Goal: Task Accomplishment & Management: Complete application form

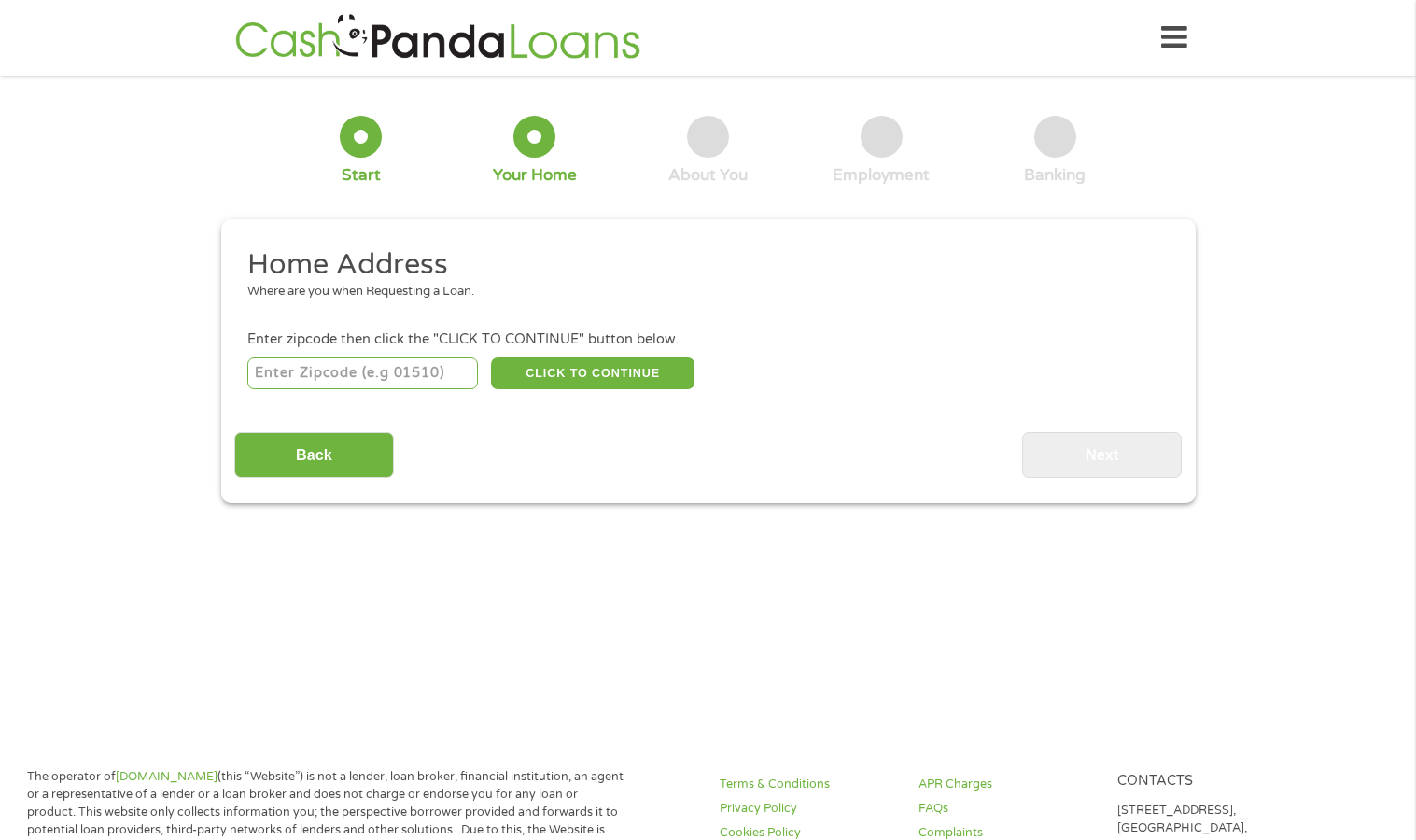
click at [412, 365] on input "number" at bounding box center [362, 373] width 231 height 32
type input "95380"
select select "[US_STATE]"
click at [597, 366] on button "CLICK TO CONTINUE" at bounding box center [593, 373] width 203 height 32
type input "95380"
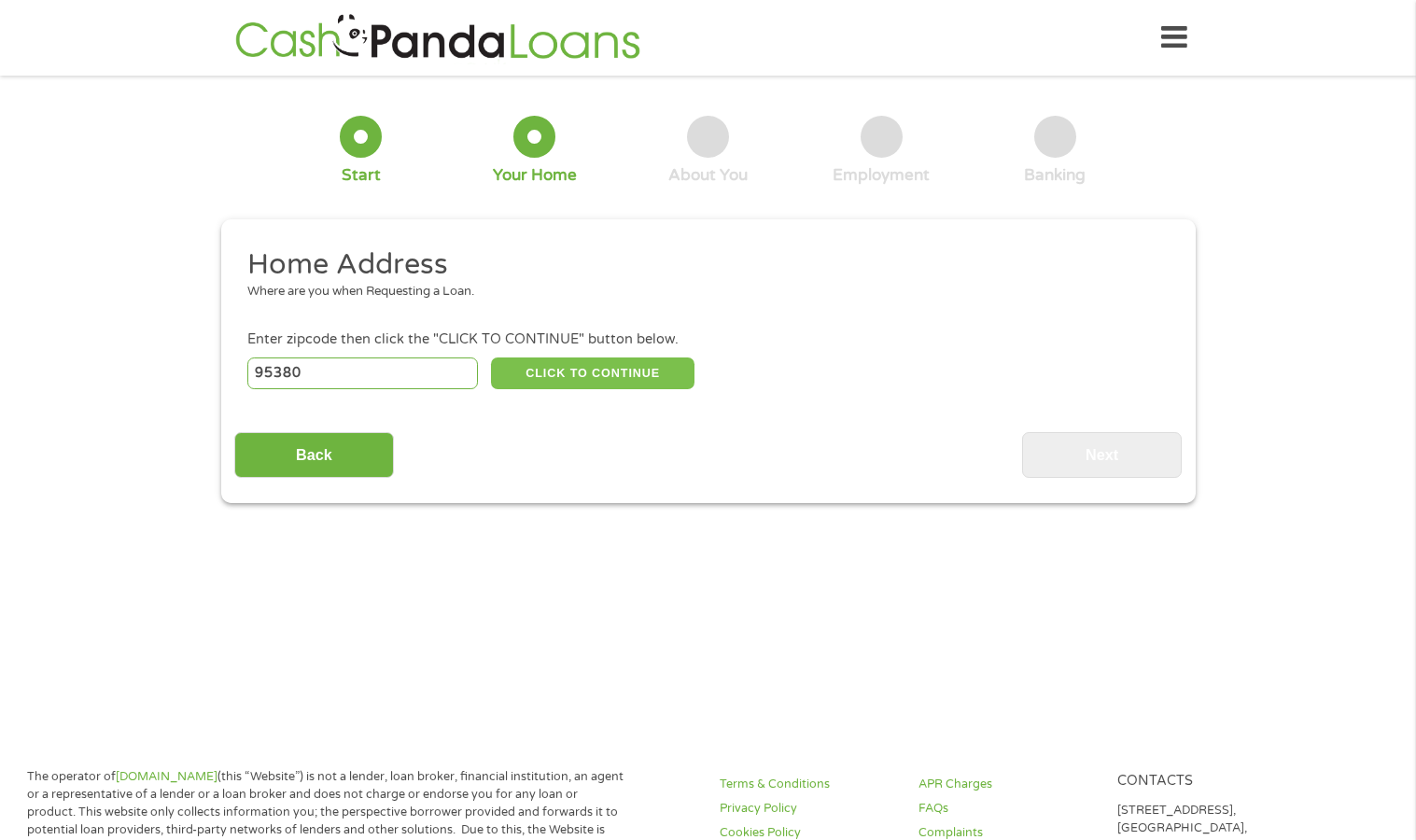
type input "Turlock"
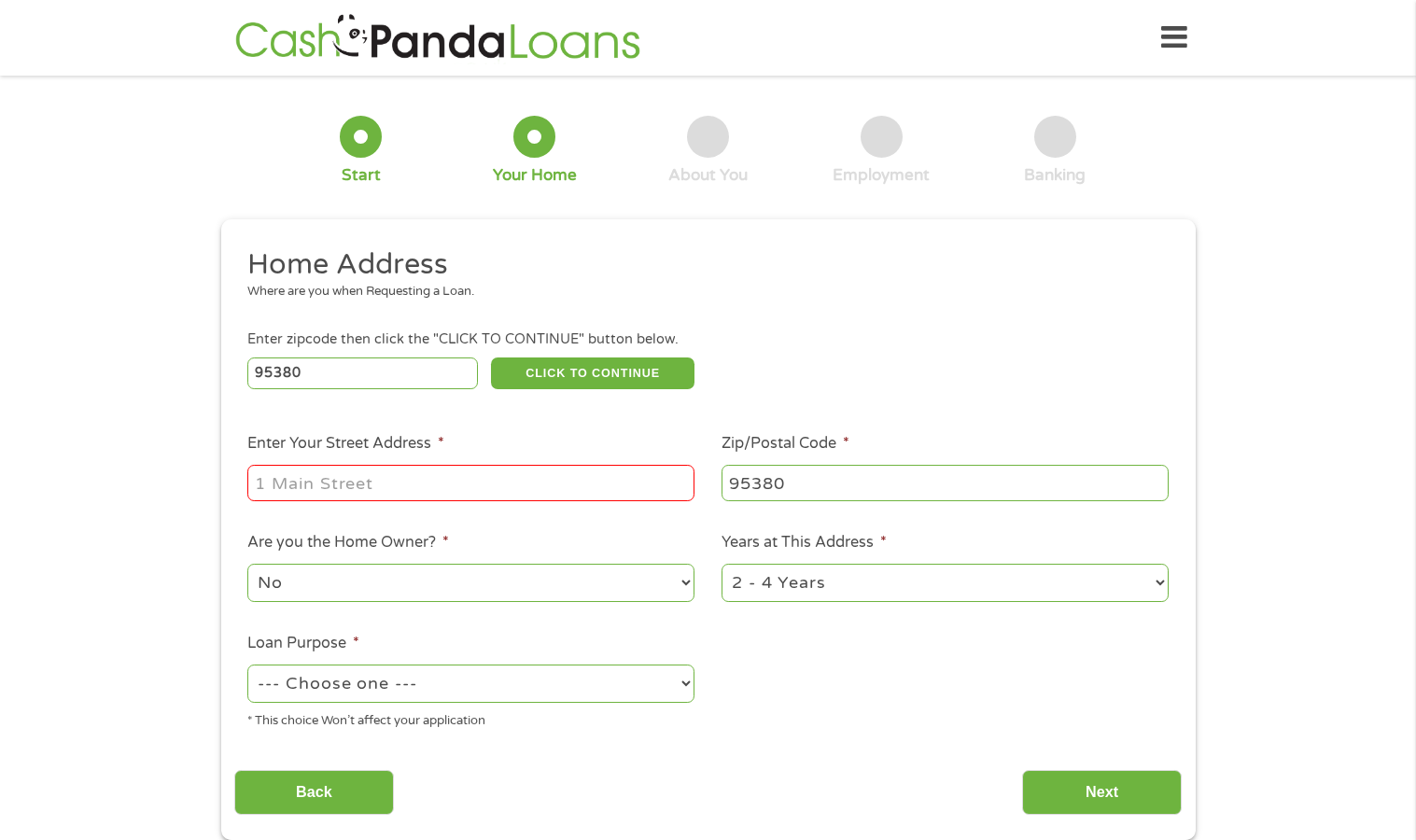
click at [378, 483] on input "Enter Your Street Address *" at bounding box center [470, 483] width 447 height 36
type input "[STREET_ADDRESS]"
click at [524, 582] on select "No Yes" at bounding box center [470, 582] width 447 height 39
click at [499, 694] on select "--- Choose one --- Pay Bills Debt Consolidation Home Improvement Major Purchase…" at bounding box center [470, 683] width 447 height 39
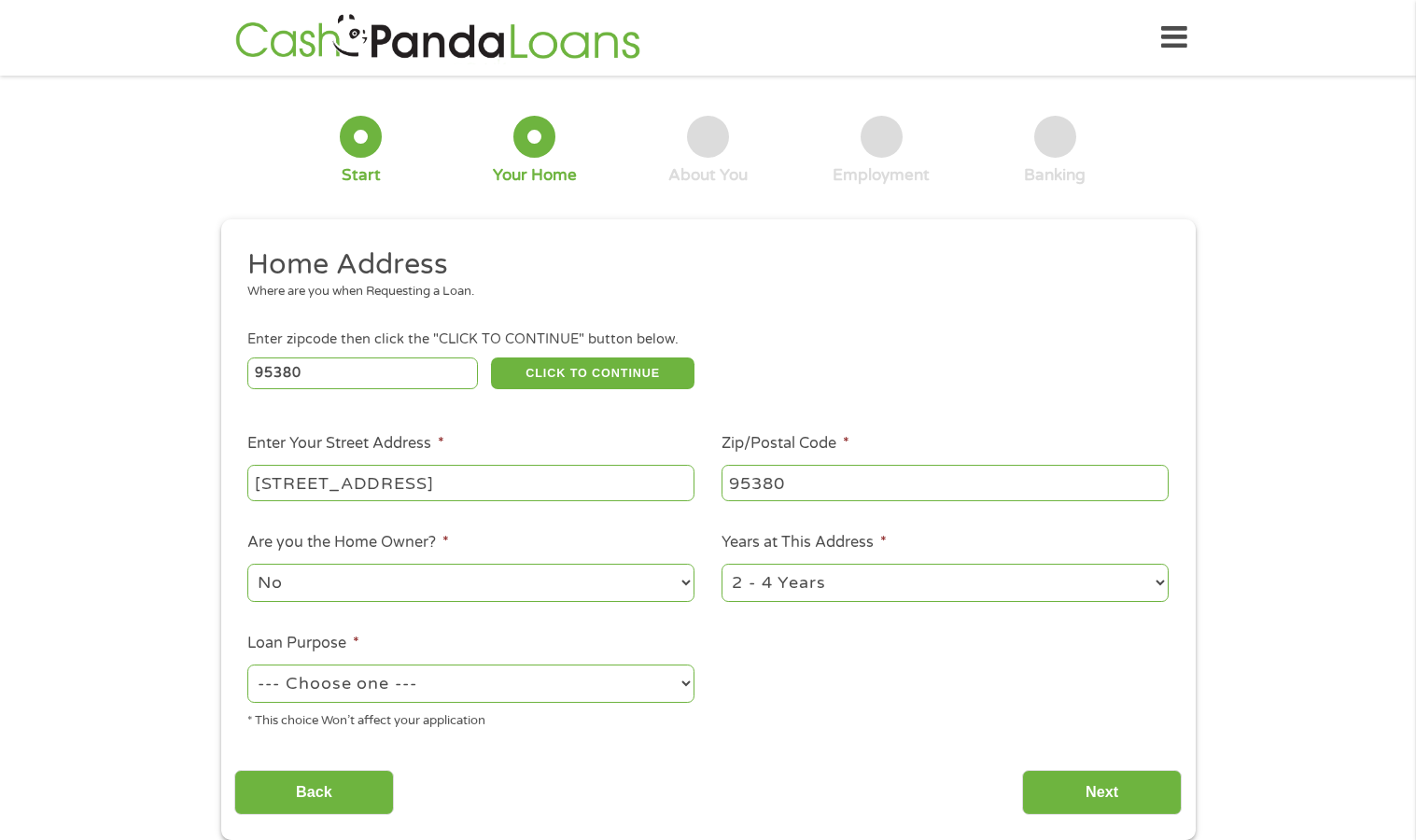
select select "debtconsolidation"
click at [247, 664] on select "--- Choose one --- Pay Bills Debt Consolidation Home Improvement Major Purchase…" at bounding box center [470, 683] width 447 height 39
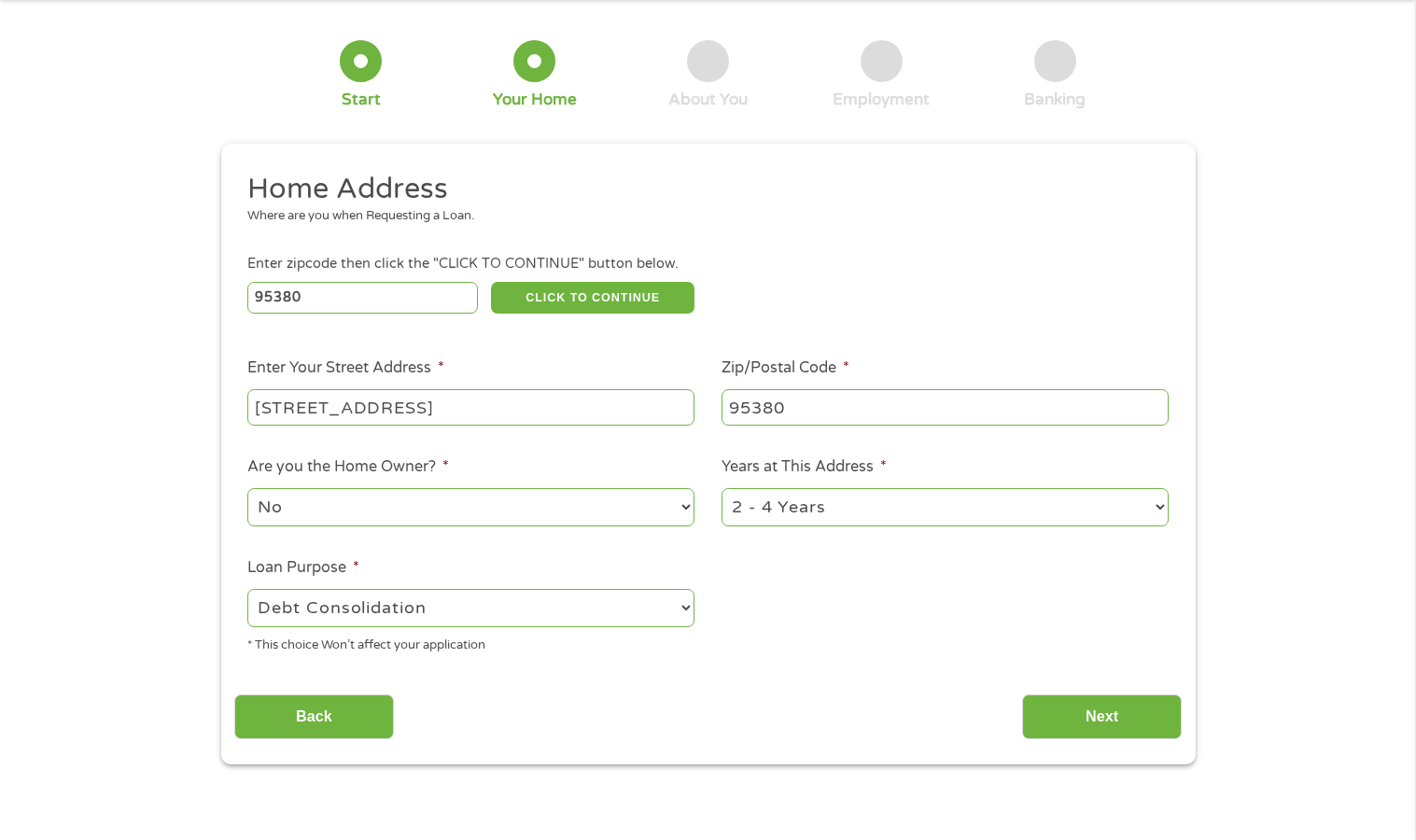
scroll to position [186, 0]
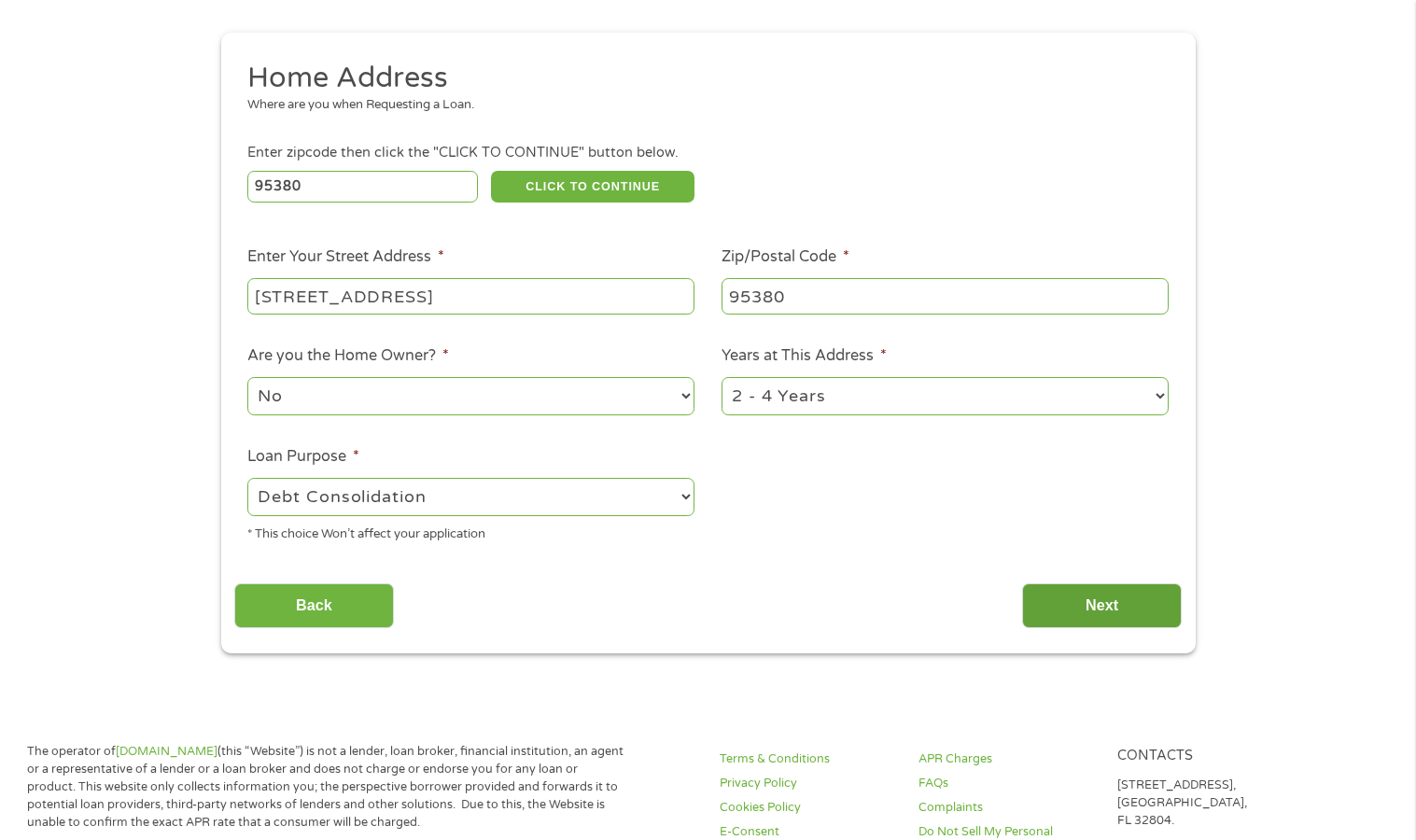
click at [1093, 608] on input "Next" at bounding box center [1102, 606] width 160 height 46
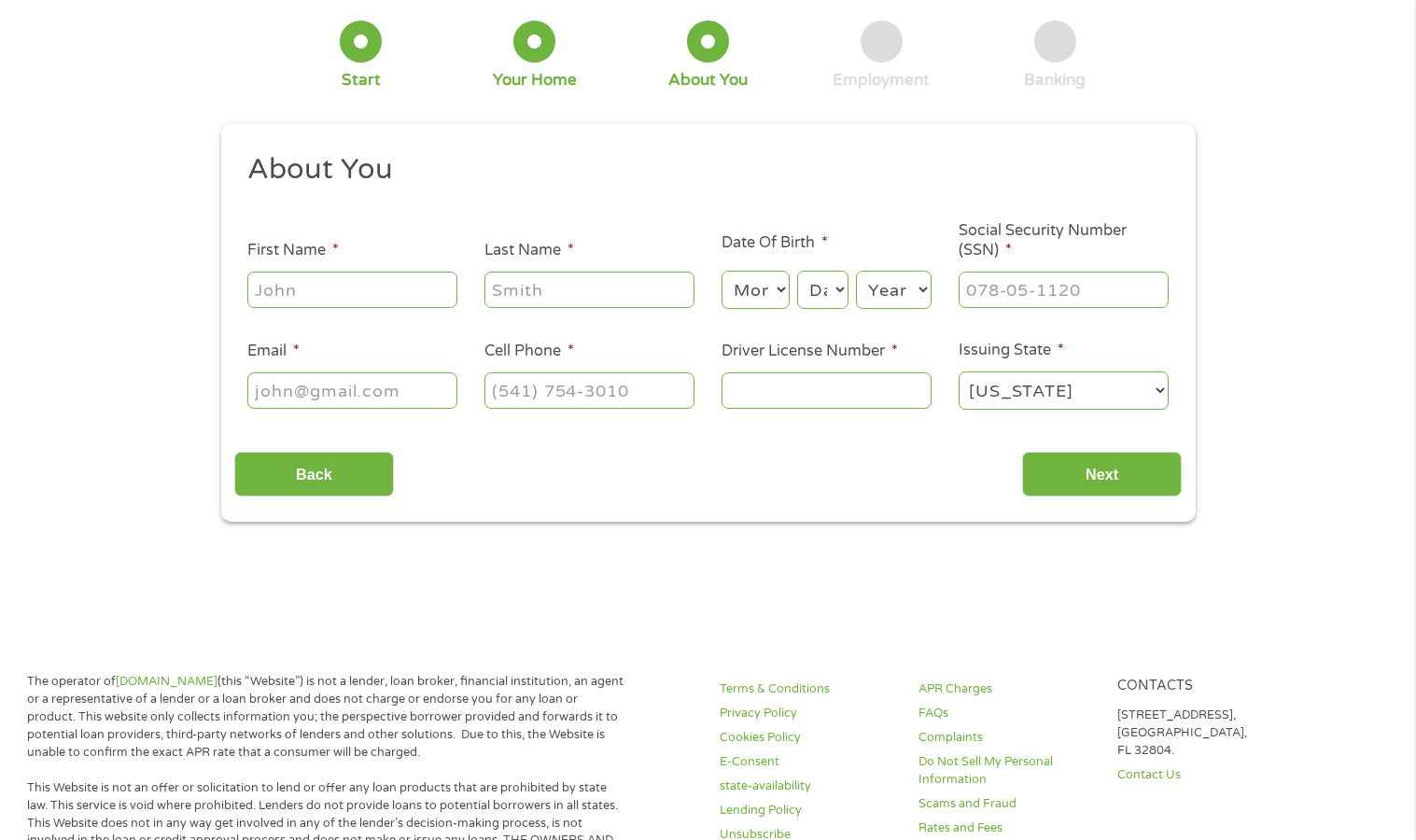
scroll to position [0, 0]
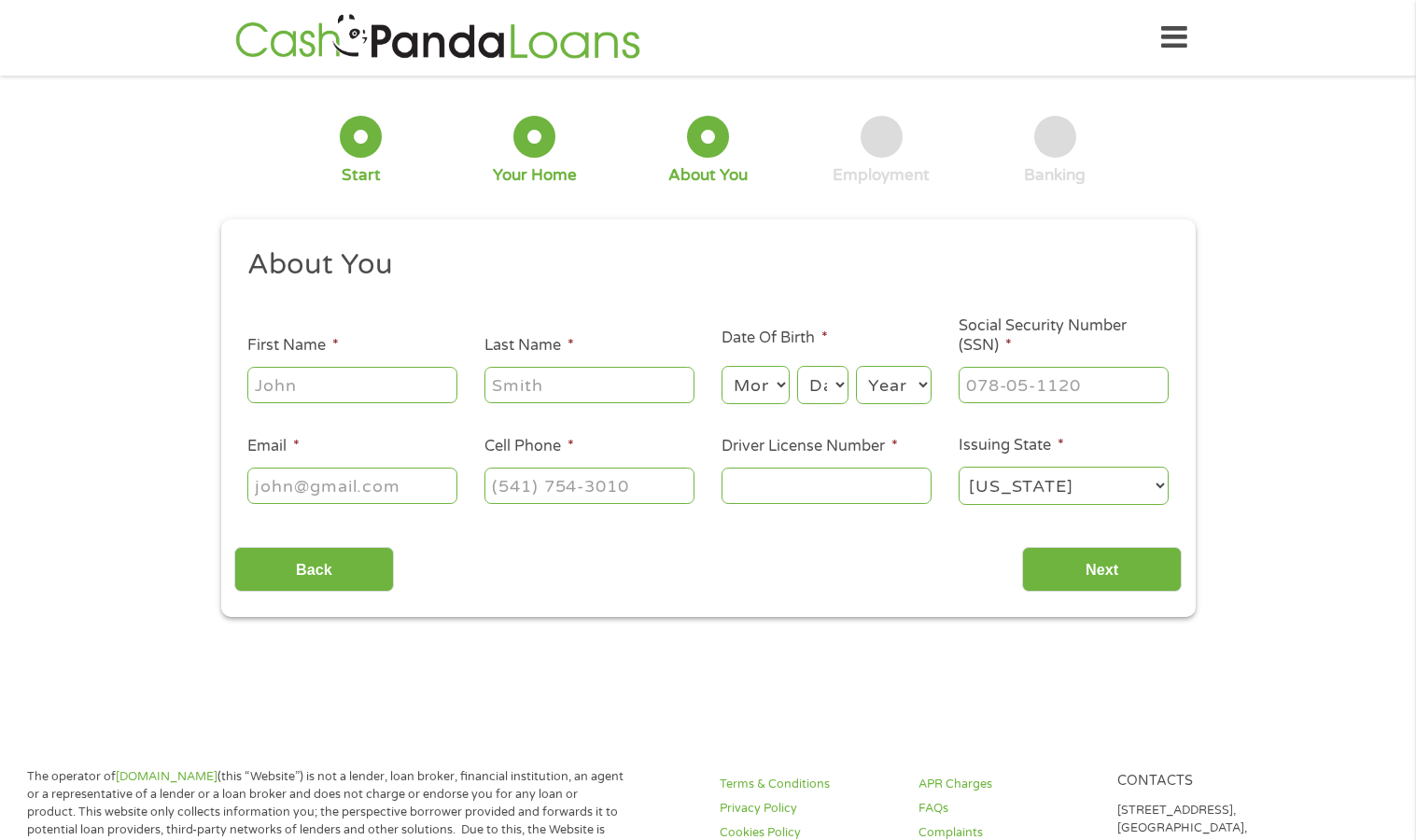
click at [338, 381] on input "First Name *" at bounding box center [352, 385] width 210 height 36
type input "[PERSON_NAME]"
type input "[EMAIL_ADDRESS][DOMAIN_NAME]"
type input "[PHONE_NUMBER]"
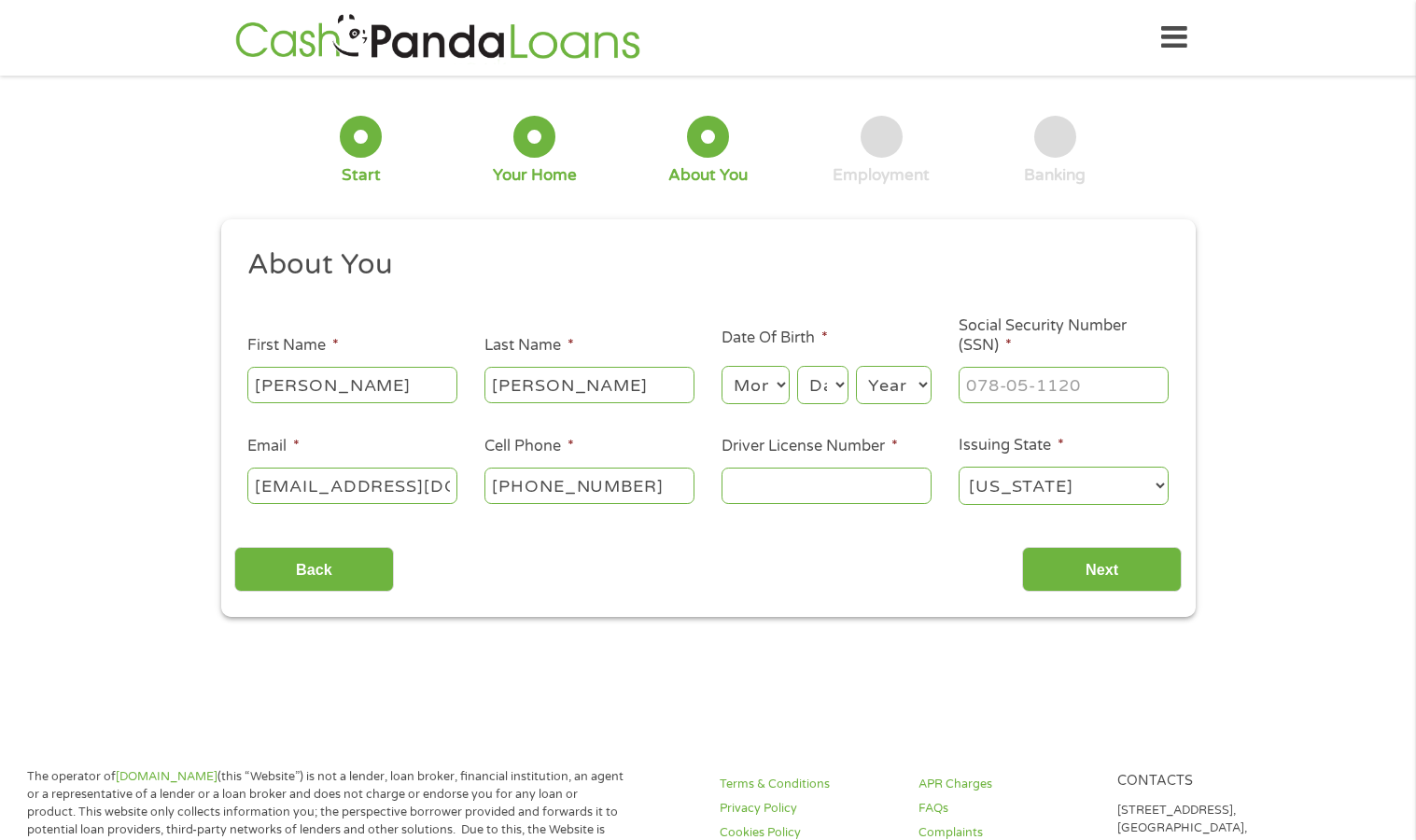
click at [746, 393] on select "Month 1 2 3 4 5 6 7 8 9 10 11 12" at bounding box center [756, 385] width 68 height 39
select select "6"
click at [722, 366] on select "Month 1 2 3 4 5 6 7 8 9 10 11 12" at bounding box center [756, 385] width 68 height 39
click at [833, 386] on select "Day 1 2 3 4 5 6 7 8 9 10 11 12 13 14 15 16 17 18 19 20 21 22 23 24 25 26 27 28 …" at bounding box center [822, 385] width 51 height 39
select select "27"
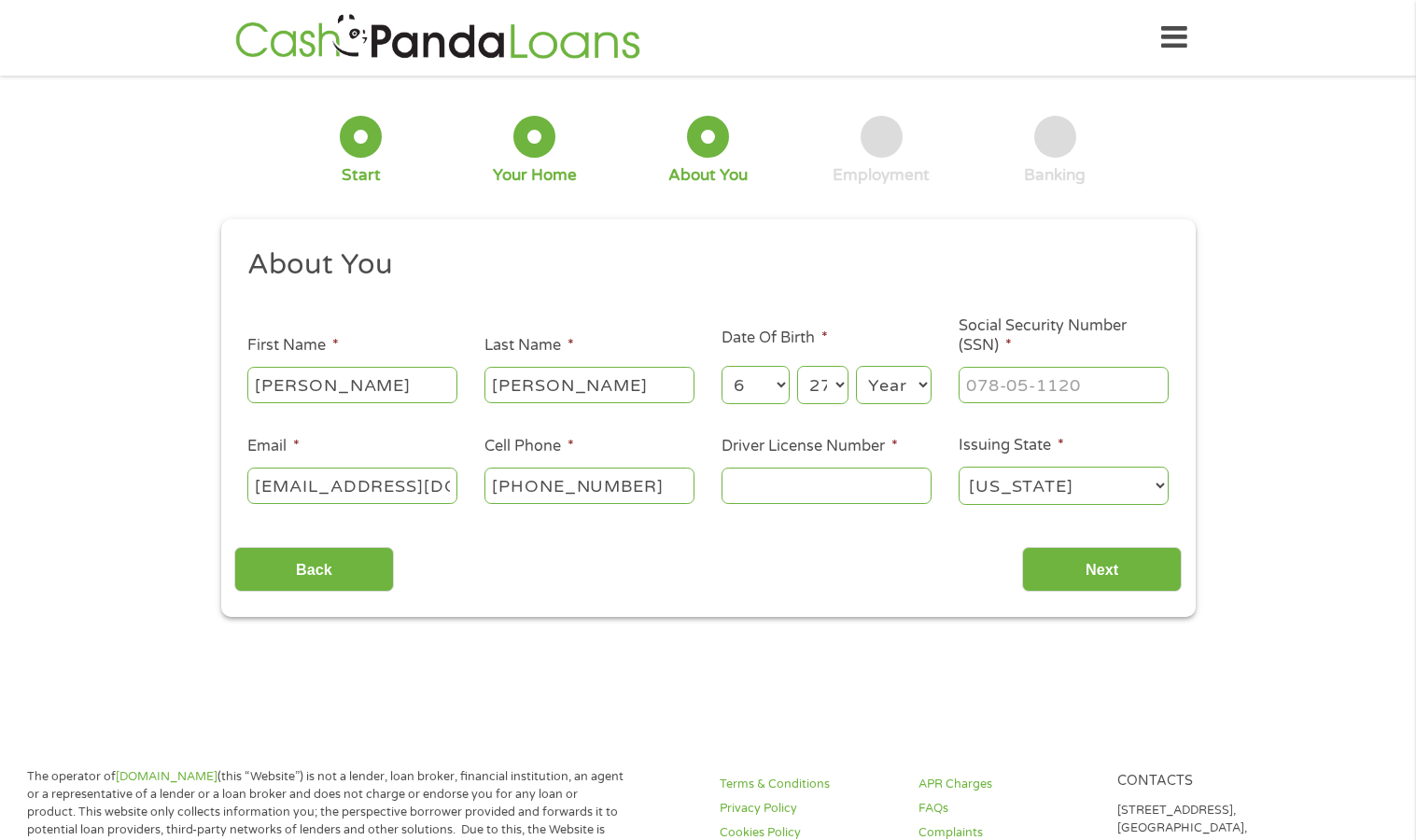
click at [797, 366] on select "Day 1 2 3 4 5 6 7 8 9 10 11 12 13 14 15 16 17 18 19 20 21 22 23 24 25 26 27 28 …" at bounding box center [822, 385] width 51 height 39
click at [888, 388] on select "Year [DATE] 2006 2005 2004 2003 2002 2001 2000 1999 1998 1997 1996 1995 1994 19…" at bounding box center [894, 385] width 75 height 39
select select "1978"
click at [856, 366] on select "Year [DATE] 2006 2005 2004 2003 2002 2001 2000 1999 1998 1997 1996 1995 1994 19…" at bounding box center [894, 385] width 75 height 39
click at [994, 382] on input "___-__-____" at bounding box center [1063, 385] width 210 height 36
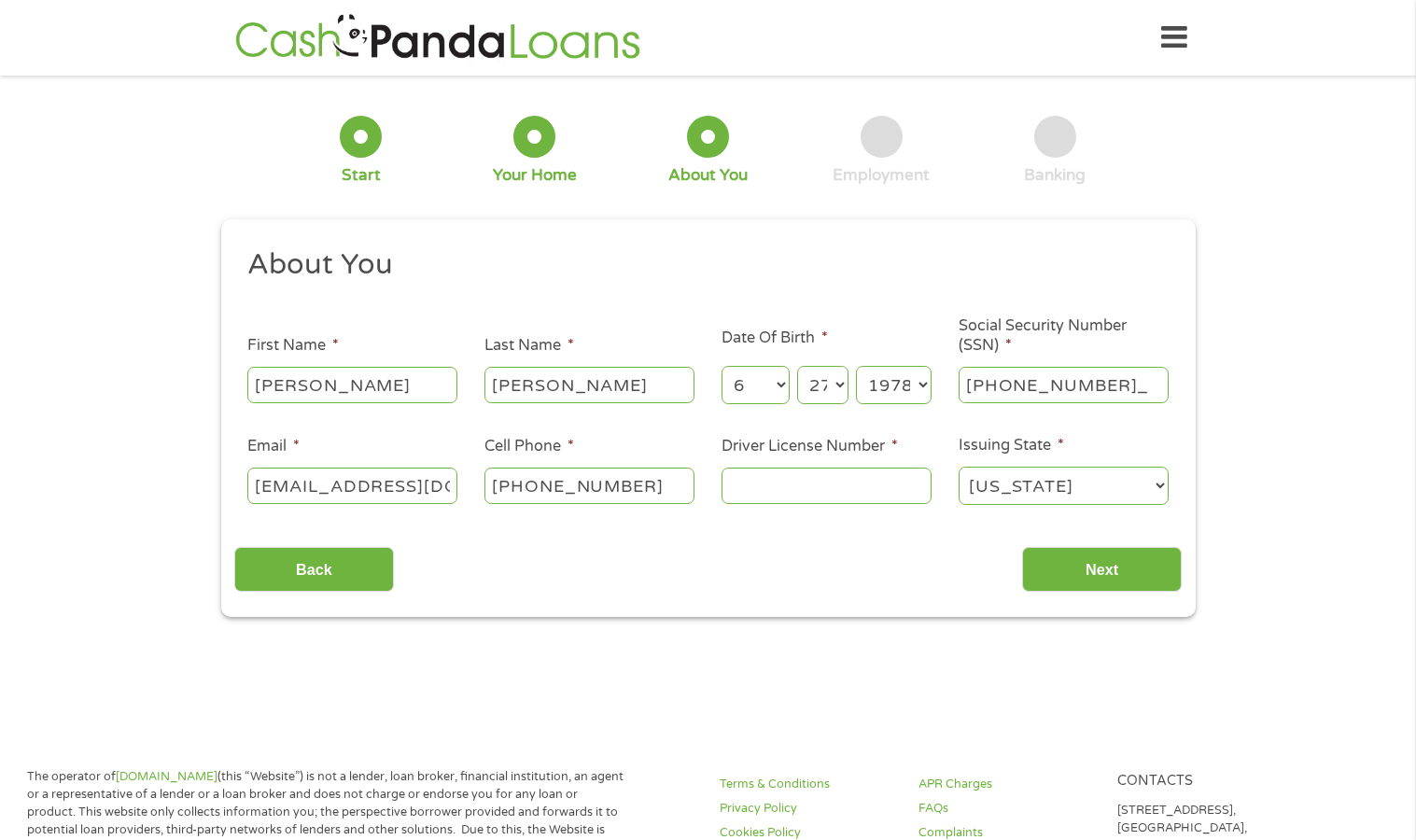
type input "607-07-6242"
click at [768, 478] on input "Driver License Number *" at bounding box center [826, 485] width 210 height 36
type input "b6240326"
click at [1082, 561] on input "Next" at bounding box center [1102, 569] width 160 height 46
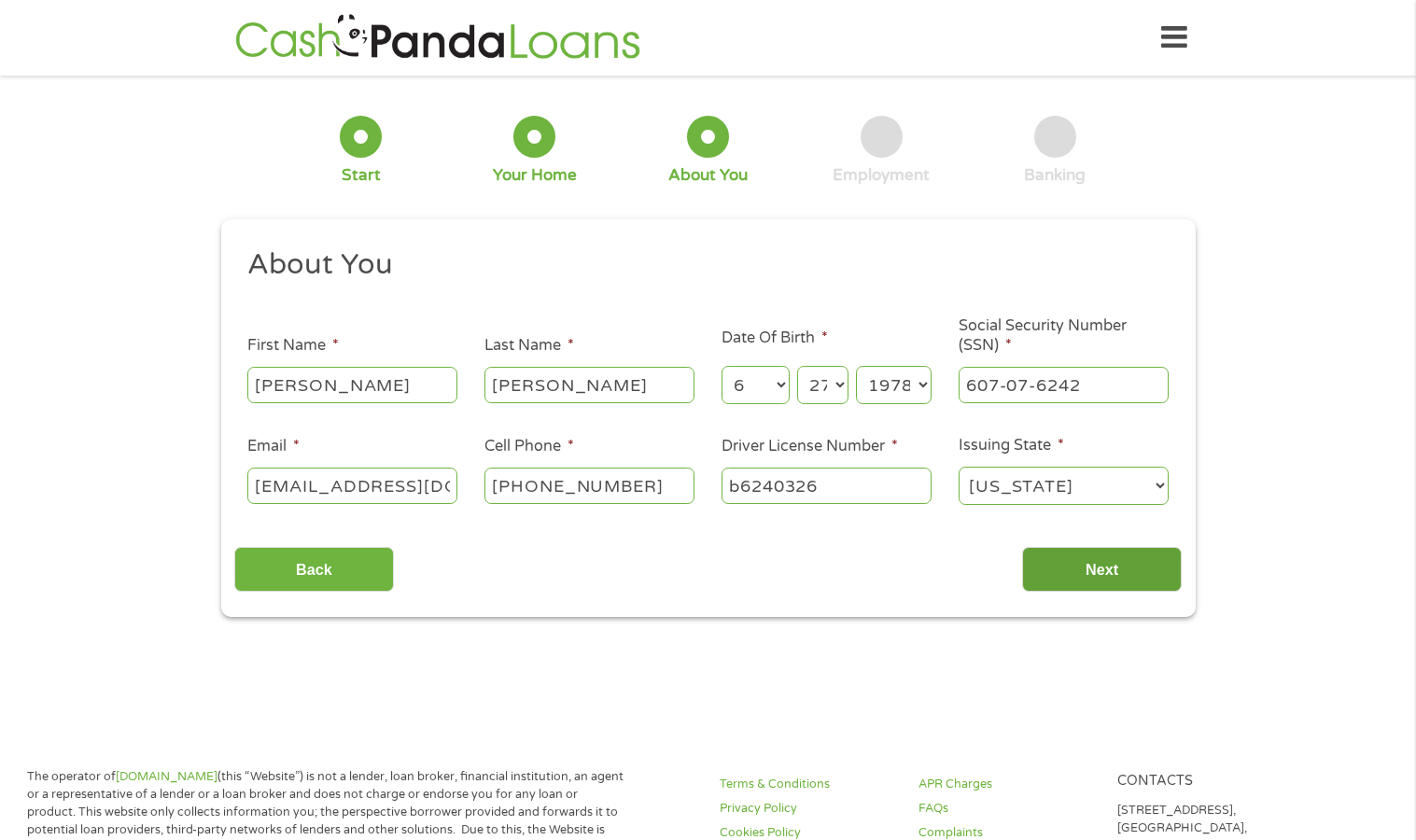
scroll to position [8, 8]
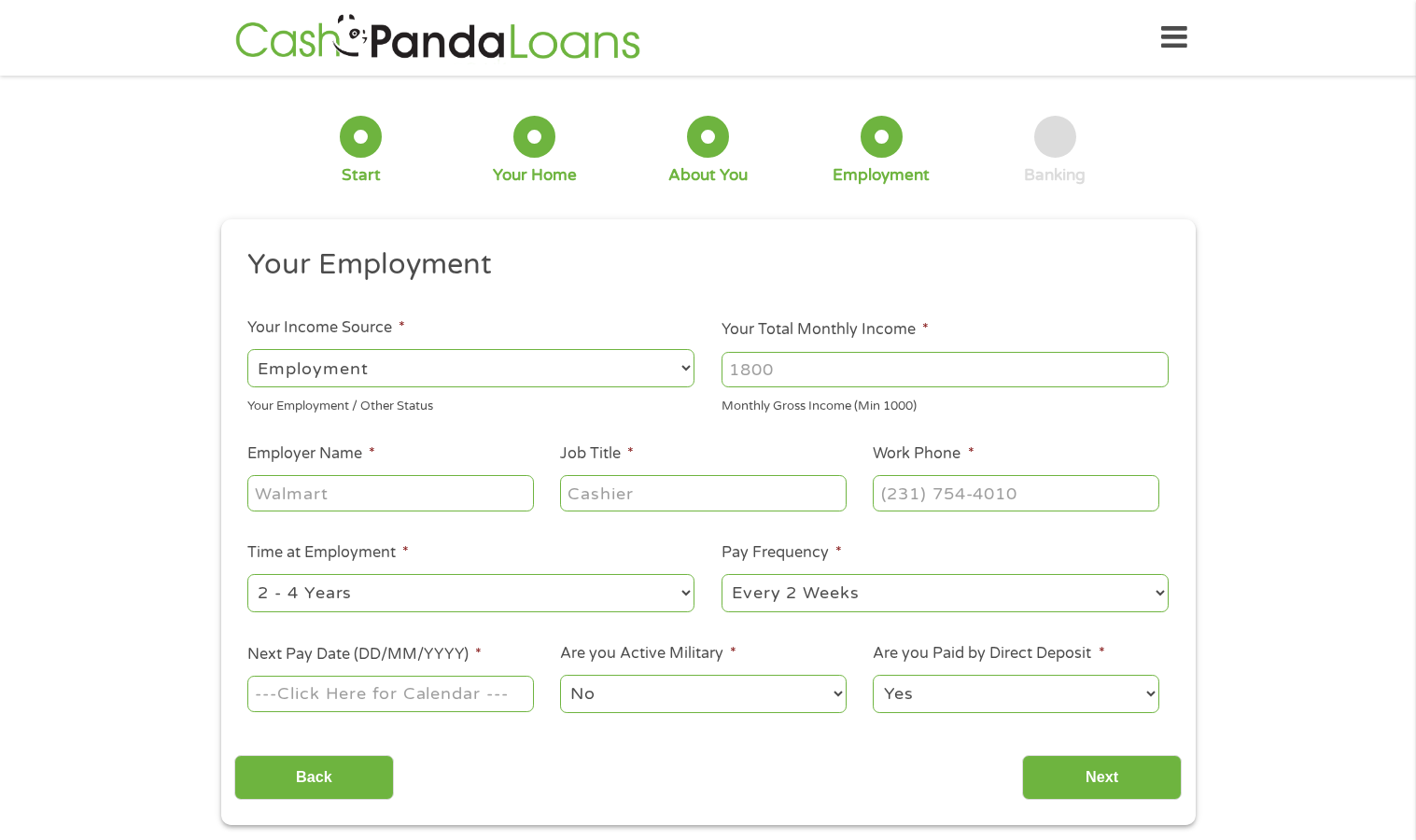
click at [755, 368] on input "Your Total Monthly Income *" at bounding box center [945, 370] width 447 height 36
type input "6700"
click at [445, 489] on input "Employer Name *" at bounding box center [390, 493] width 286 height 36
type input "Stanislaus LAFCO"
type input "CAIV"
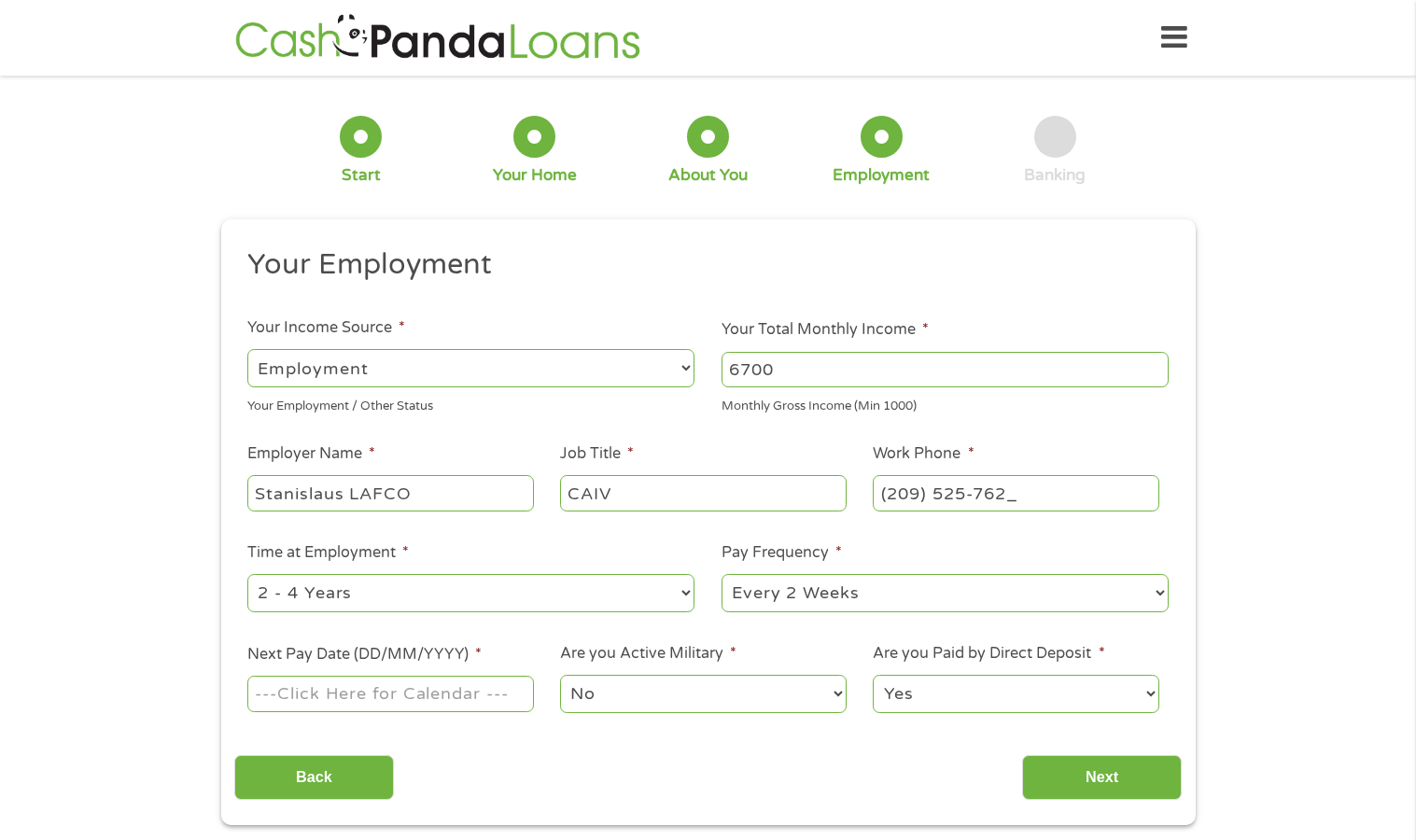
type input "[PHONE_NUMBER]"
click at [302, 604] on select "--- Choose one --- 1 Year or less 1 - 2 Years 2 - 4 Years Over 4 Years" at bounding box center [470, 593] width 447 height 39
select select "60months"
click at [247, 574] on select "--- Choose one --- 1 Year or less 1 - 2 Years 2 - 4 Years Over 4 Years" at bounding box center [470, 593] width 447 height 39
click at [452, 700] on input "Next Pay Date (DD/MM/YYYY) *" at bounding box center [390, 693] width 286 height 36
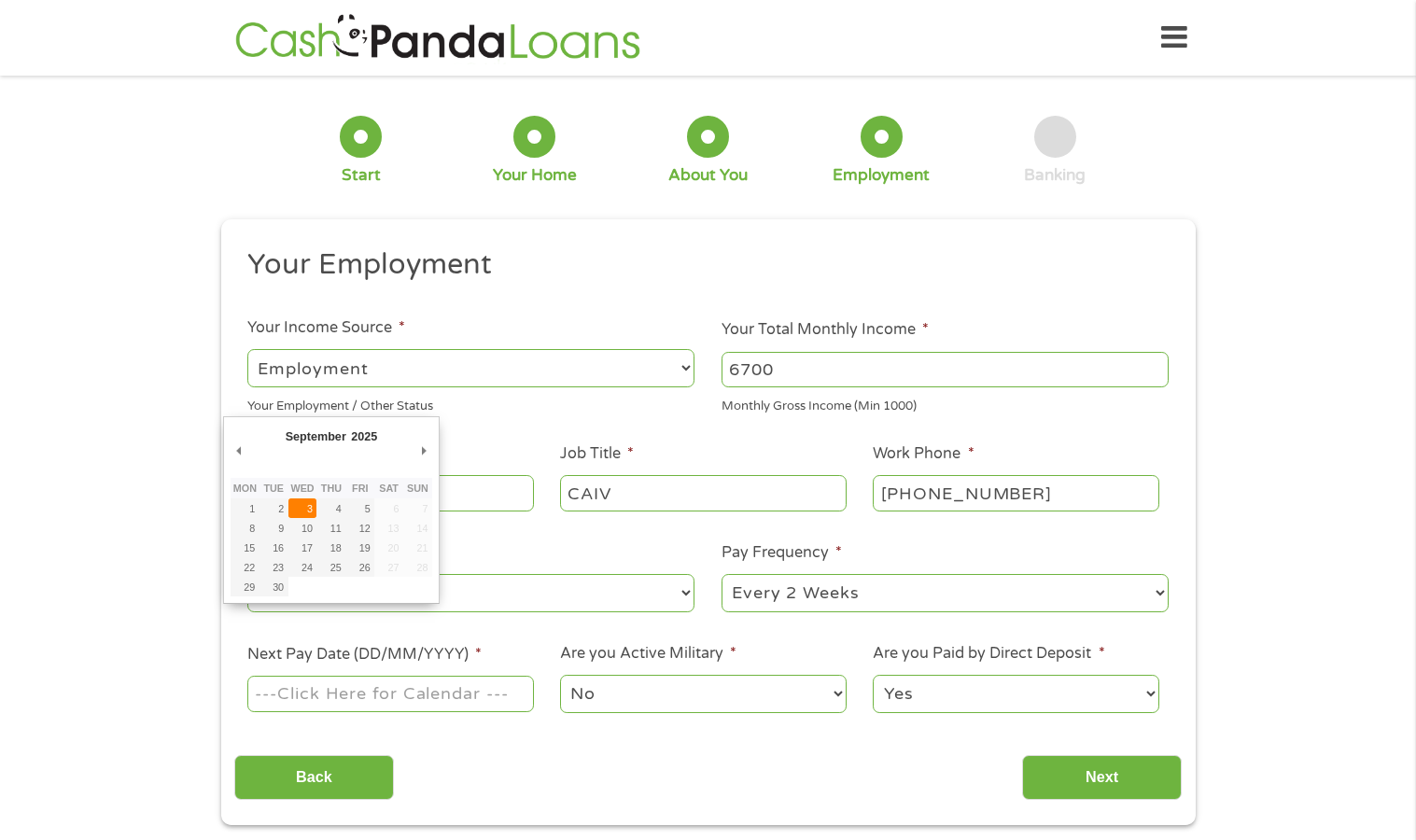
type input "[DATE]"
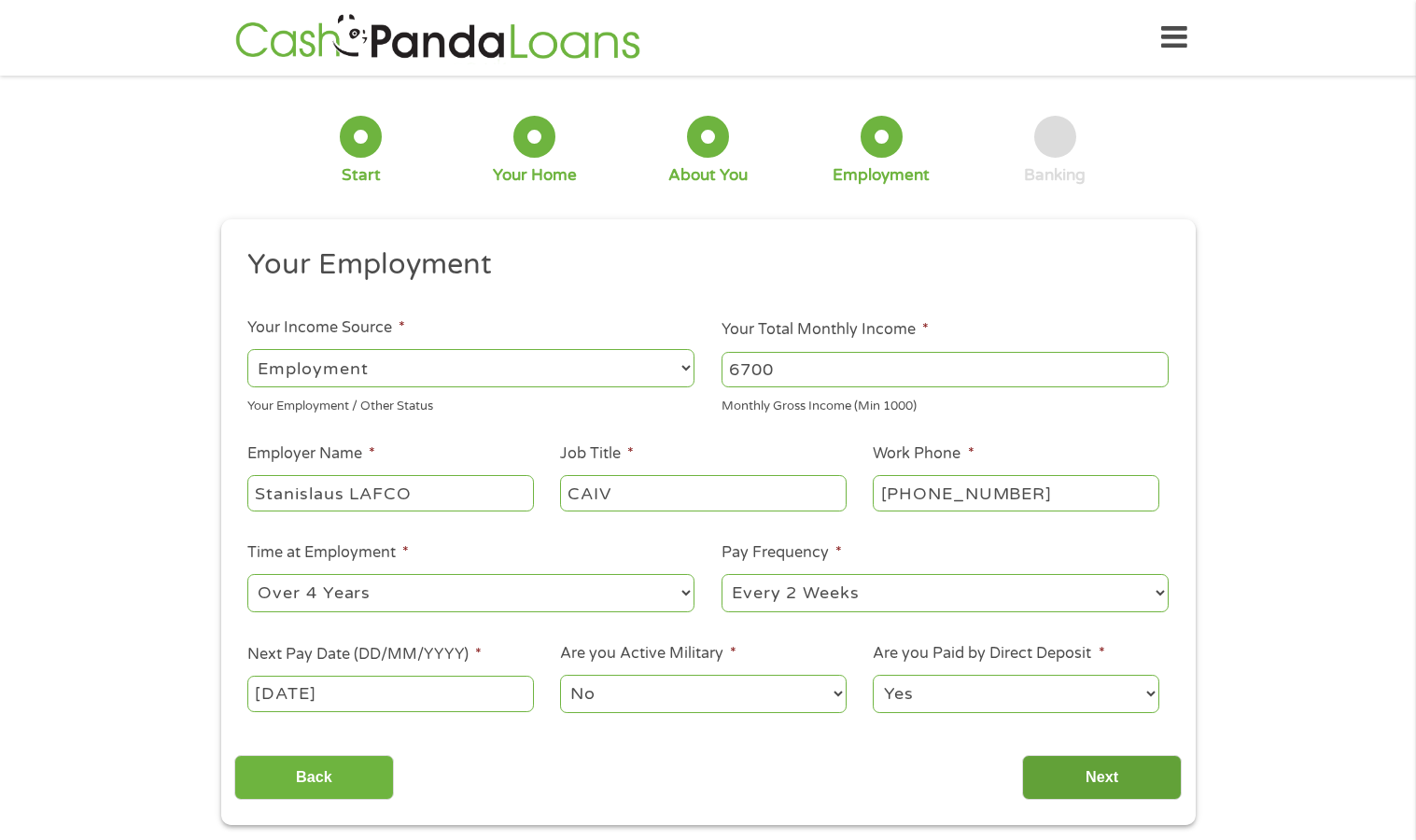
click at [1097, 776] on input "Next" at bounding box center [1102, 777] width 160 height 46
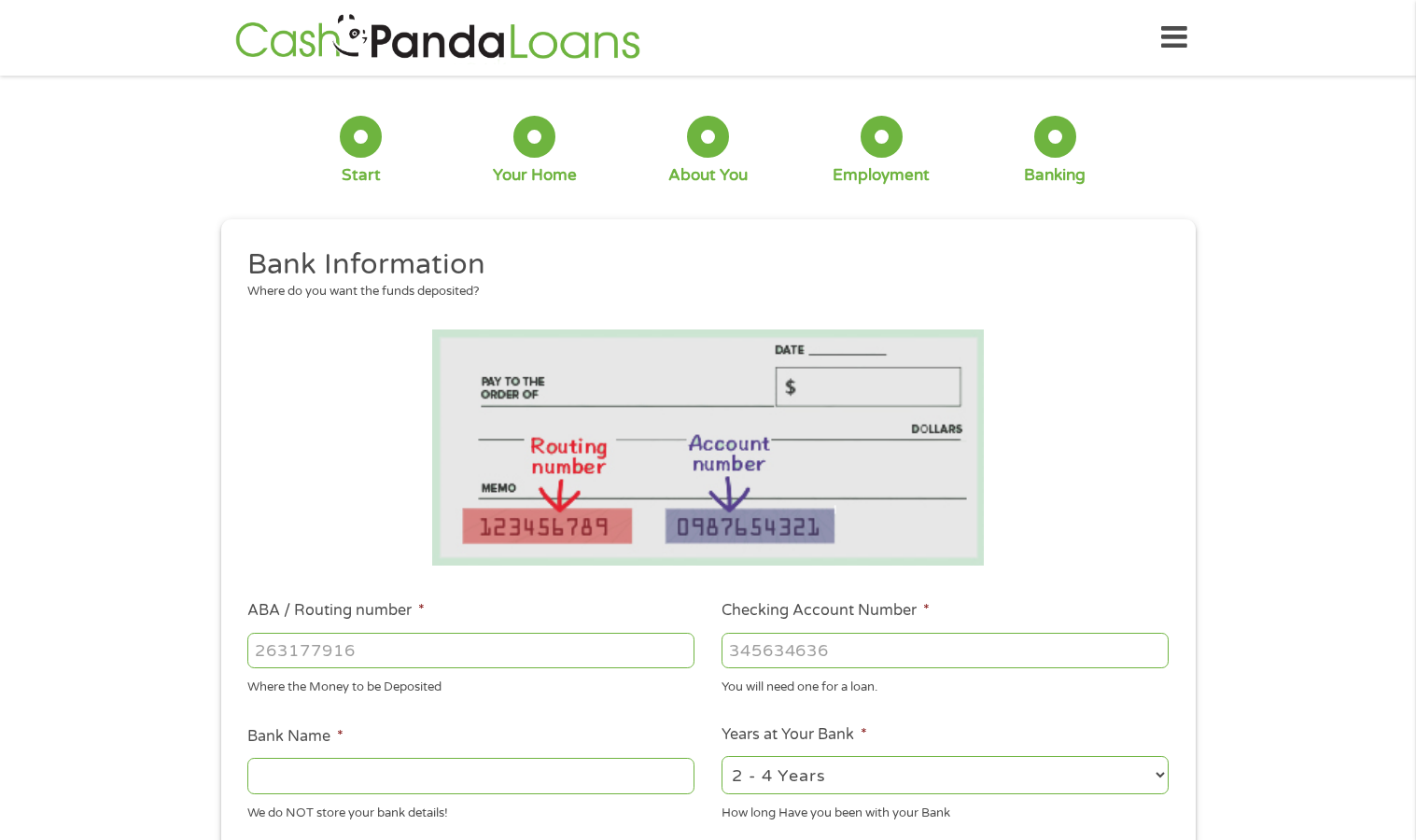
click at [395, 660] on input "ABA / Routing number *" at bounding box center [470, 651] width 447 height 36
type input "322271627"
type input "[PERSON_NAME] [PERSON_NAME] BANK NA"
type input "581892828"
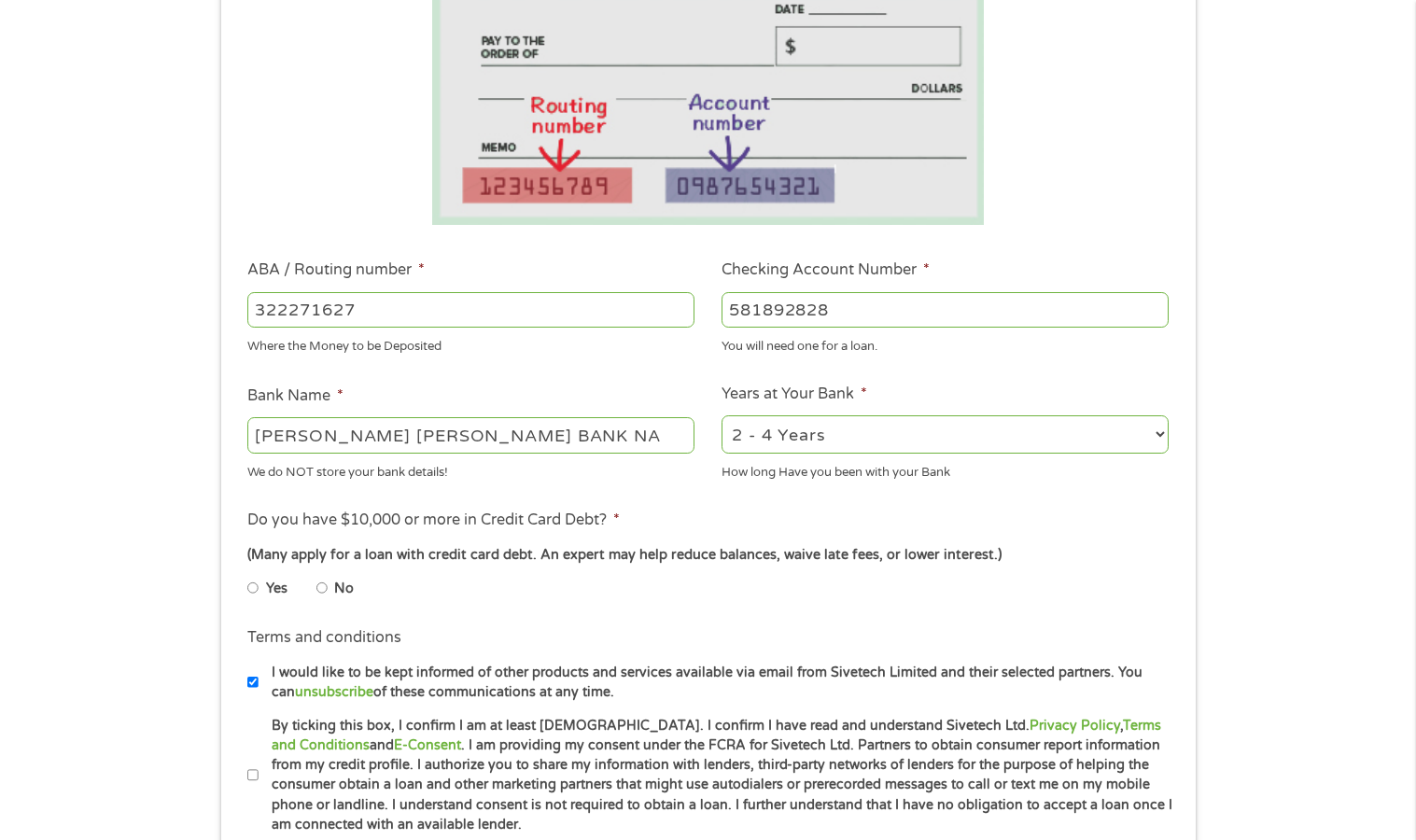
scroll to position [509, 0]
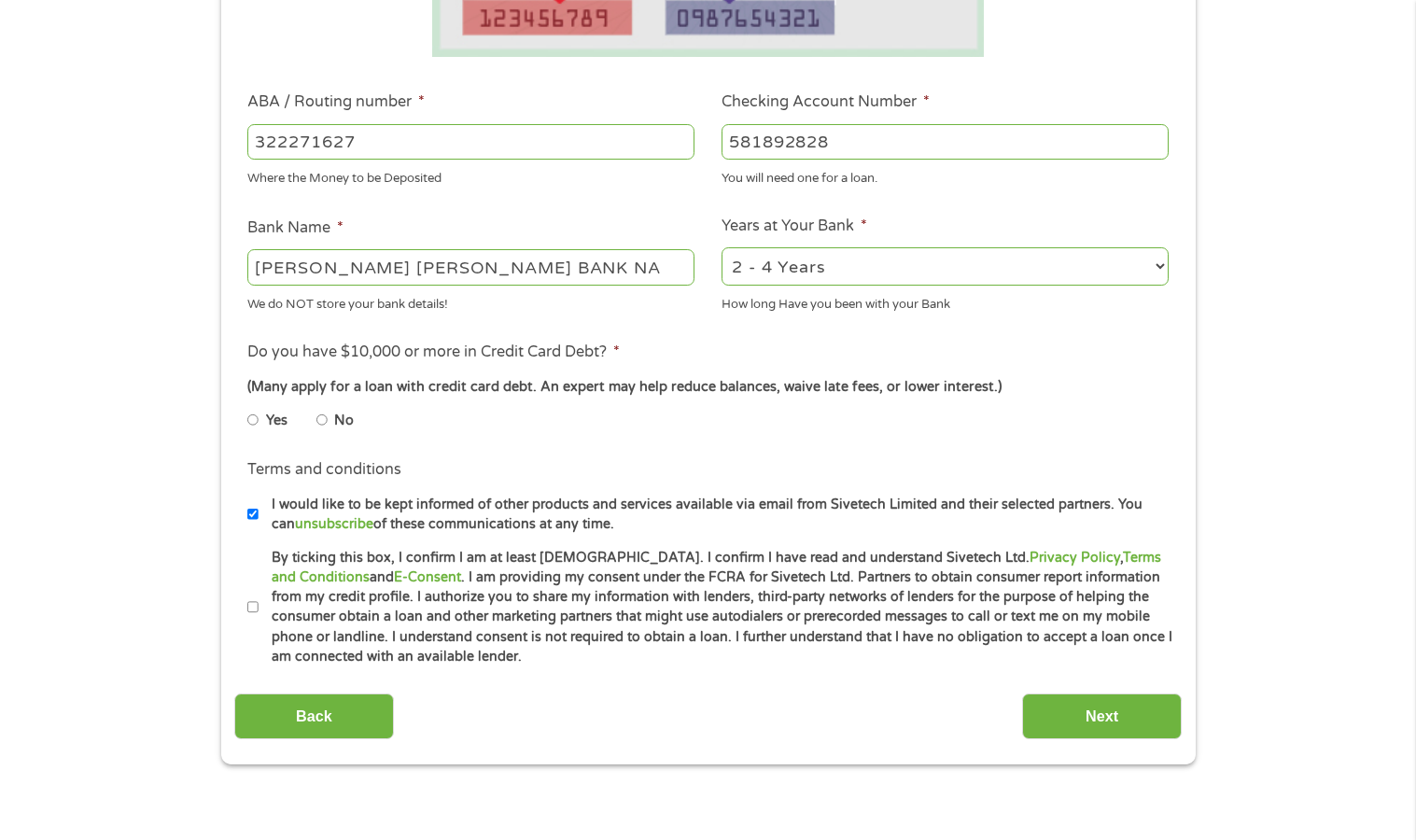
click at [322, 416] on input "No" at bounding box center [322, 420] width 11 height 30
radio input "true"
click at [250, 607] on input "By ticking this box, I confirm I am at least [DEMOGRAPHIC_DATA]. I confirm I ha…" at bounding box center [253, 608] width 11 height 30
checkbox input "true"
click at [1113, 715] on input "Next" at bounding box center [1102, 716] width 160 height 46
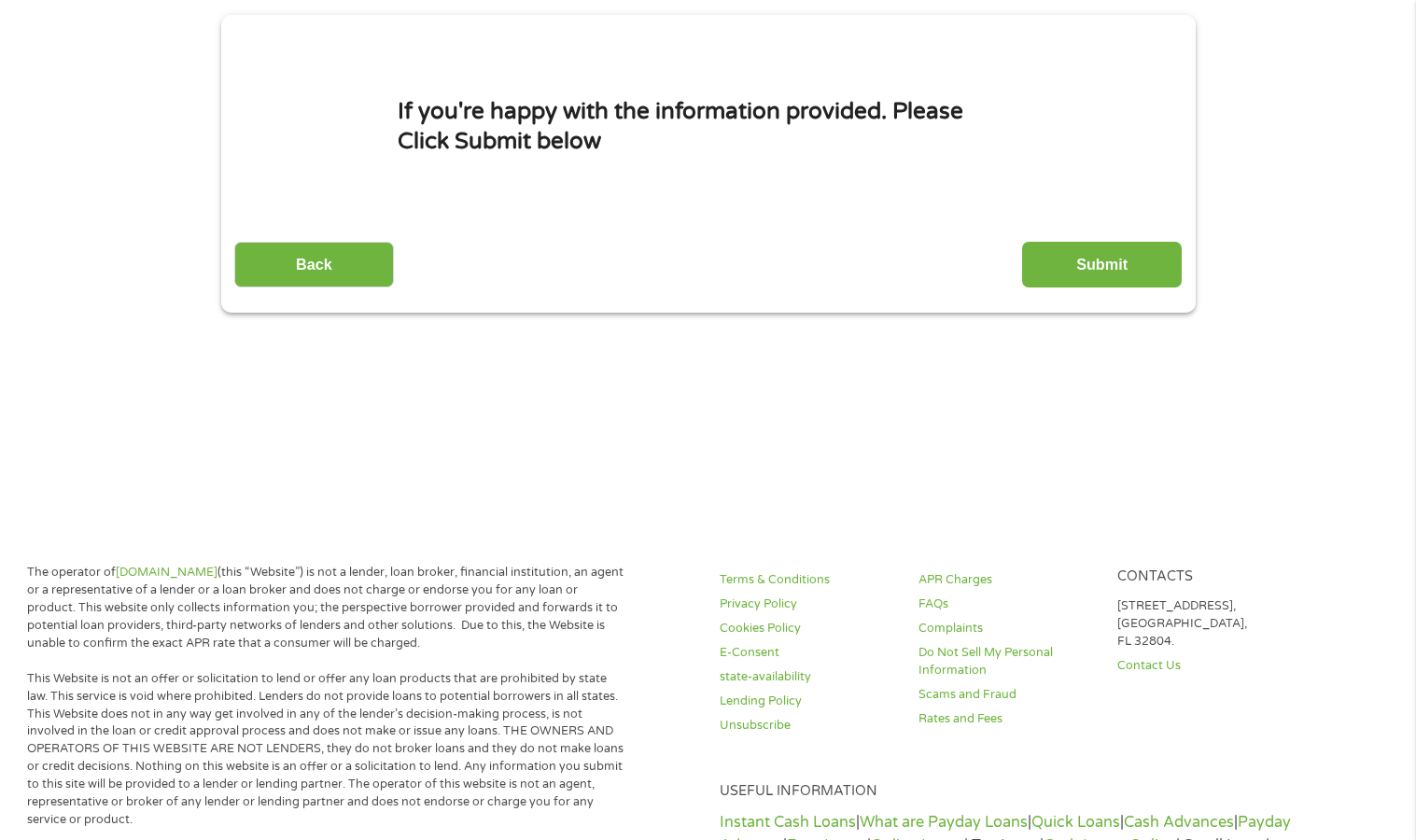
scroll to position [0, 0]
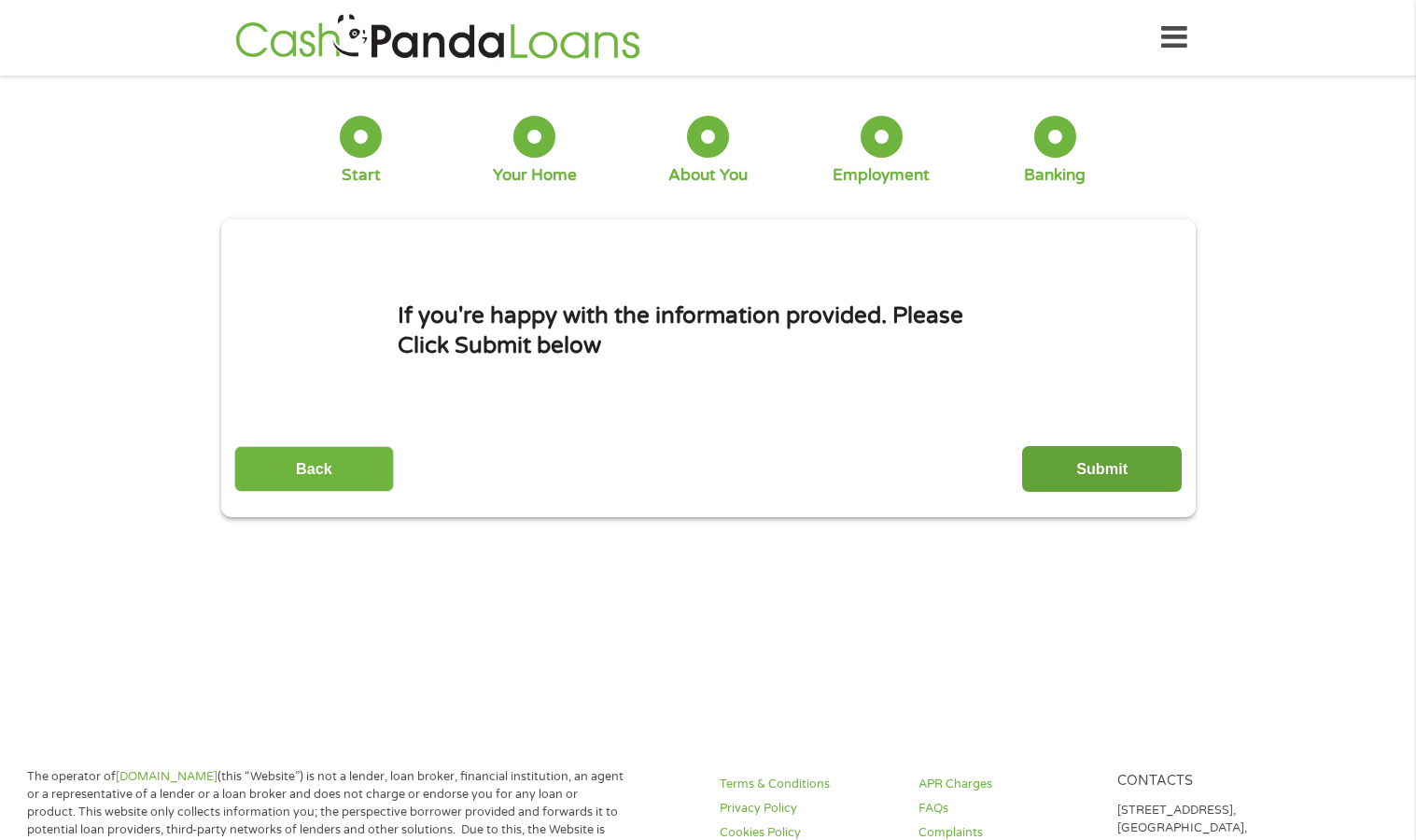
click at [1084, 468] on input "Submit" at bounding box center [1102, 468] width 160 height 46
